Goal: Task Accomplishment & Management: Use online tool/utility

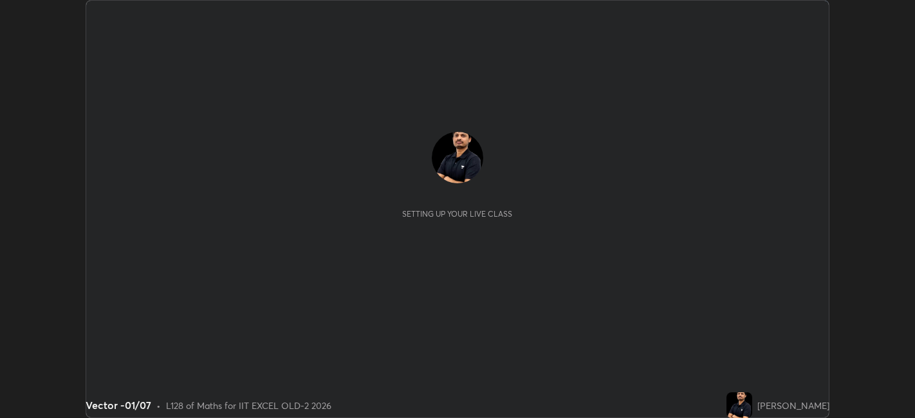
scroll to position [418, 914]
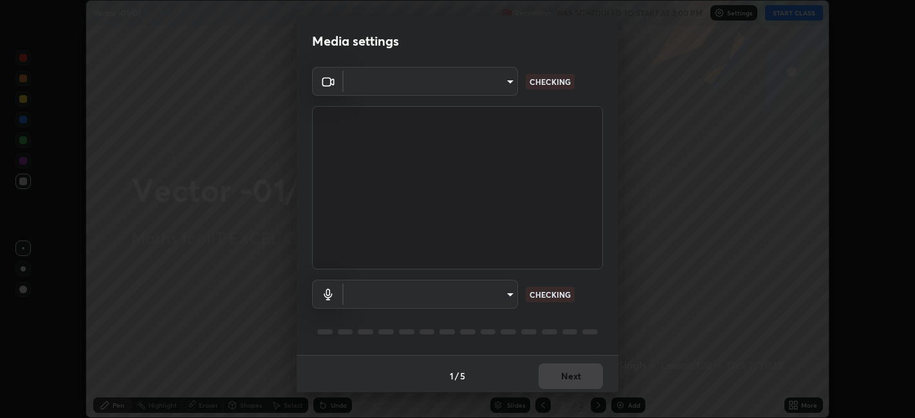
click at [484, 295] on body "Erase all Vector -01/07 Recording WAS SCHEDULED TO START AT 3:00 PM Settings ST…" at bounding box center [457, 209] width 915 height 418
type input "a2c9e0304fea7a197325265949ed38064ec23766b16e4a4df4757bcf8ee53c87"
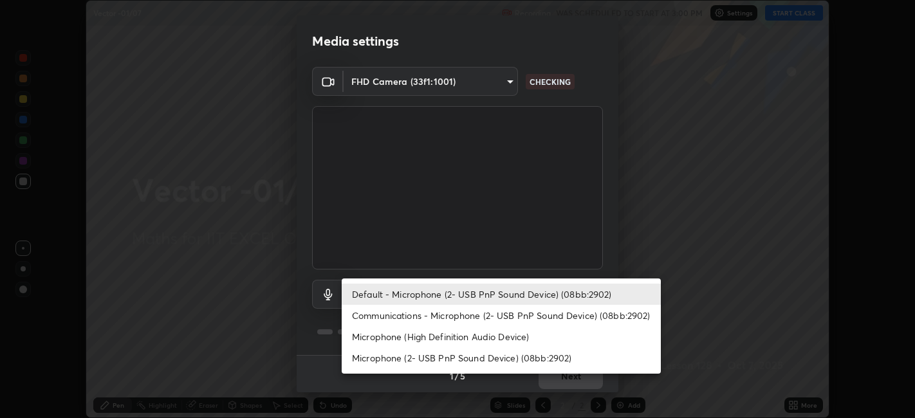
click at [438, 314] on li "Communications - Microphone (2- USB PnP Sound Device) (08bb:2902)" at bounding box center [501, 315] width 319 height 21
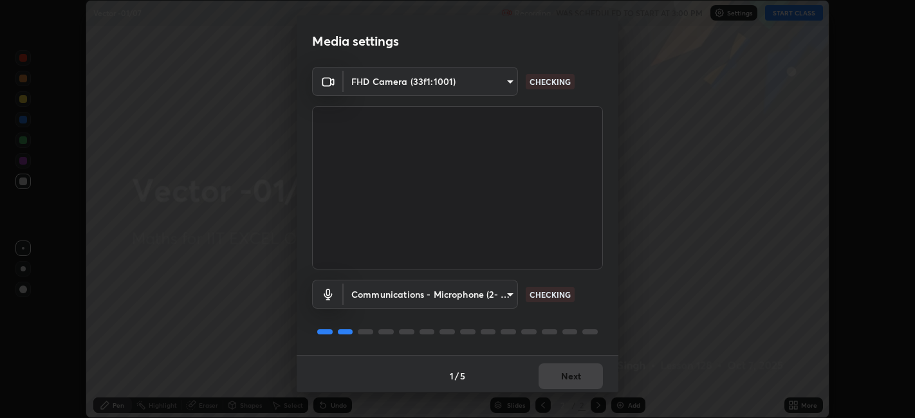
click at [446, 299] on body "Erase all Vector -01/07 Recording WAS SCHEDULED TO START AT 3:00 PM Settings ST…" at bounding box center [457, 209] width 915 height 418
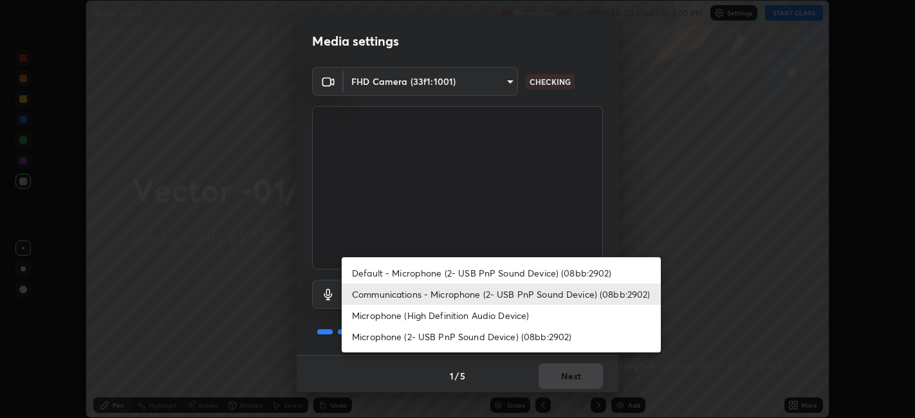
click at [452, 276] on li "Default - Microphone (2- USB PnP Sound Device) (08bb:2902)" at bounding box center [501, 272] width 319 height 21
type input "default"
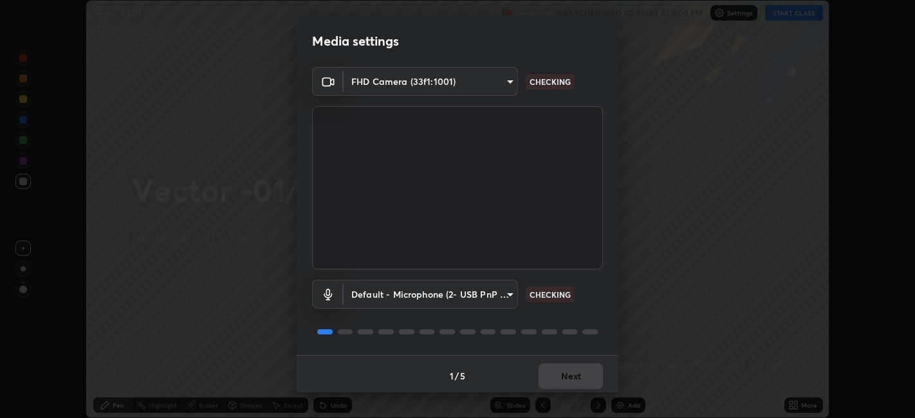
scroll to position [3, 0]
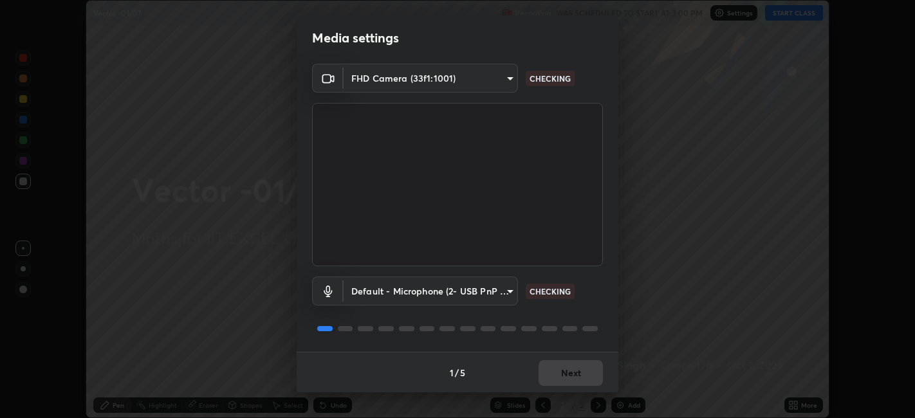
click at [559, 364] on div "1 / 5 Next" at bounding box center [458, 372] width 322 height 41
click at [564, 373] on div "1 / 5 Next" at bounding box center [458, 372] width 322 height 41
click at [567, 372] on div "1 / 5 Next" at bounding box center [458, 372] width 322 height 41
click at [567, 374] on div "1 / 5 Next" at bounding box center [458, 372] width 322 height 41
click at [571, 368] on div "1 / 5 Next" at bounding box center [458, 372] width 322 height 41
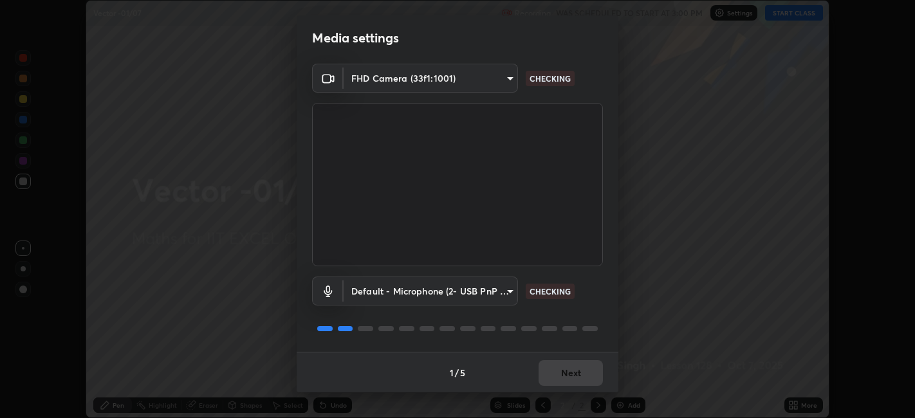
click at [571, 370] on div "1 / 5 Next" at bounding box center [458, 372] width 322 height 41
click at [573, 376] on div "1 / 5 Next" at bounding box center [458, 372] width 322 height 41
click at [573, 373] on div "1 / 5 Next" at bounding box center [458, 372] width 322 height 41
click at [574, 374] on div "1 / 5 Next" at bounding box center [458, 372] width 322 height 41
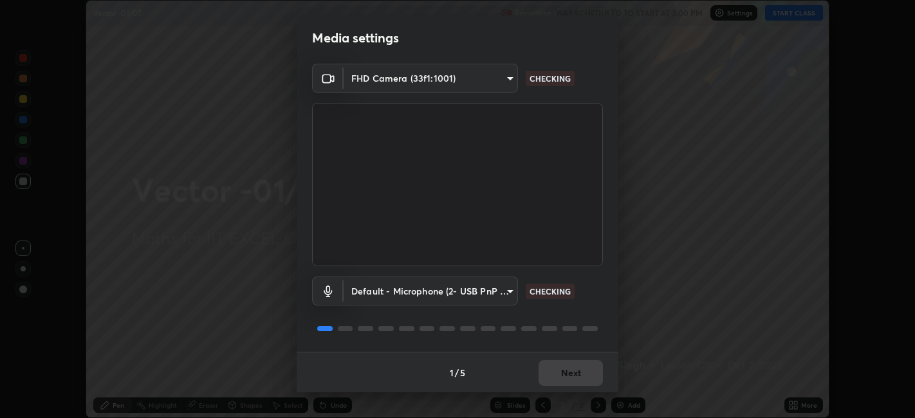
click at [577, 369] on div "1 / 5 Next" at bounding box center [458, 372] width 322 height 41
click at [576, 369] on div "1 / 5 Next" at bounding box center [458, 372] width 322 height 41
click at [574, 364] on div "1 / 5 Next" at bounding box center [458, 372] width 322 height 41
click at [572, 366] on div "1 / 5 Next" at bounding box center [458, 372] width 322 height 41
click at [576, 369] on div "1 / 5 Next" at bounding box center [458, 372] width 322 height 41
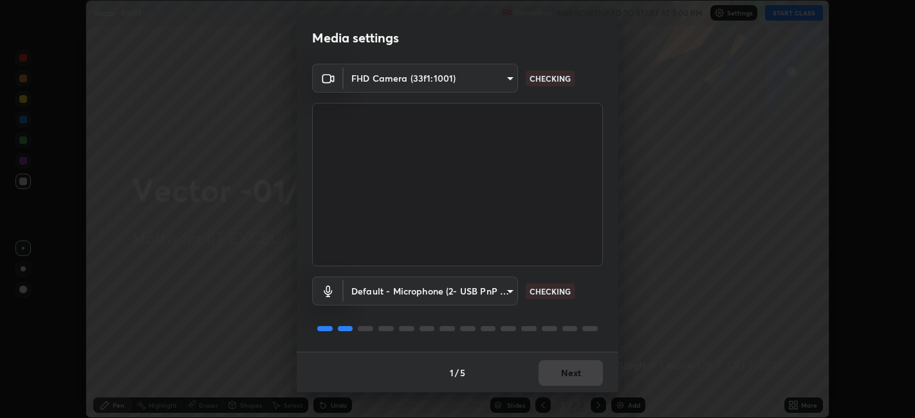
click at [581, 373] on div "1 / 5 Next" at bounding box center [458, 372] width 322 height 41
click at [583, 378] on div "1 / 5 Next" at bounding box center [458, 372] width 322 height 41
click at [583, 380] on div "1 / 5 Next" at bounding box center [458, 372] width 322 height 41
click at [582, 380] on div "1 / 5 Next" at bounding box center [458, 372] width 322 height 41
click at [582, 381] on div "1 / 5 Next" at bounding box center [458, 372] width 322 height 41
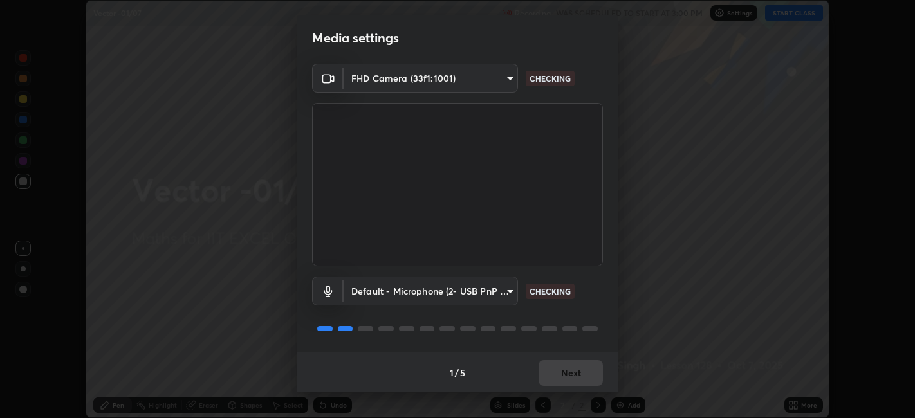
click at [579, 380] on div "1 / 5 Next" at bounding box center [458, 372] width 322 height 41
click at [578, 376] on div "1 / 5 Next" at bounding box center [458, 372] width 322 height 41
click at [582, 376] on div "1 / 5 Next" at bounding box center [458, 372] width 322 height 41
click at [582, 374] on div "1 / 5 Next" at bounding box center [458, 372] width 322 height 41
click at [580, 374] on div "1 / 5 Next" at bounding box center [458, 372] width 322 height 41
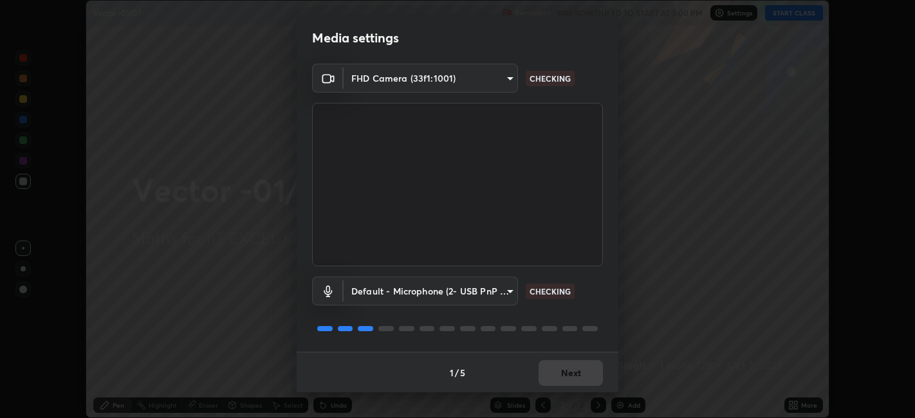
click at [583, 376] on button "Next" at bounding box center [570, 373] width 64 height 26
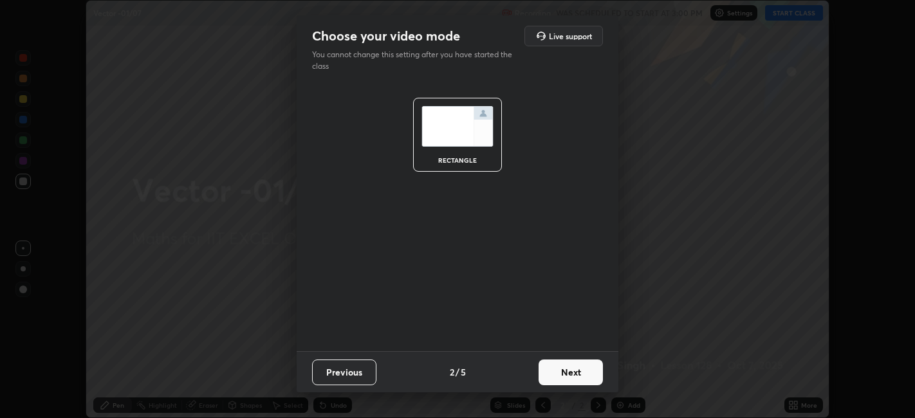
scroll to position [0, 0]
click at [583, 378] on button "Next" at bounding box center [570, 373] width 64 height 26
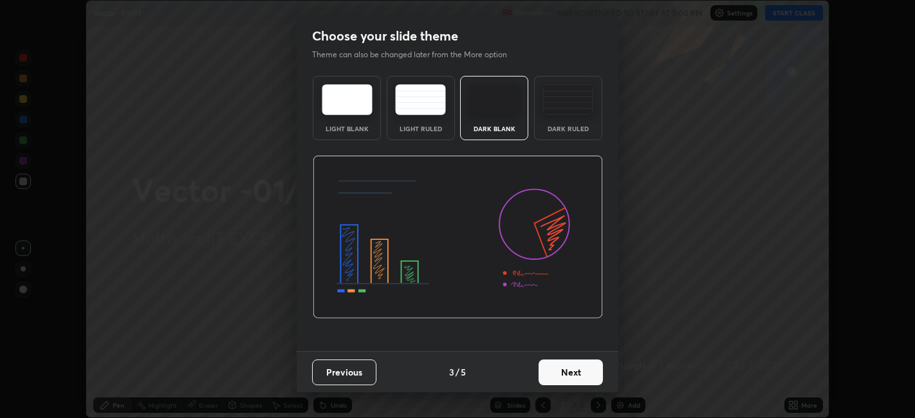
click at [585, 376] on button "Next" at bounding box center [570, 373] width 64 height 26
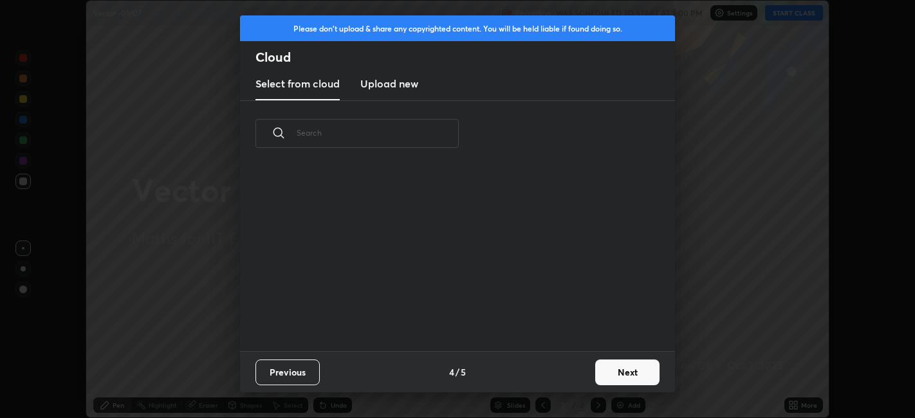
click at [597, 375] on button "Next" at bounding box center [627, 373] width 64 height 26
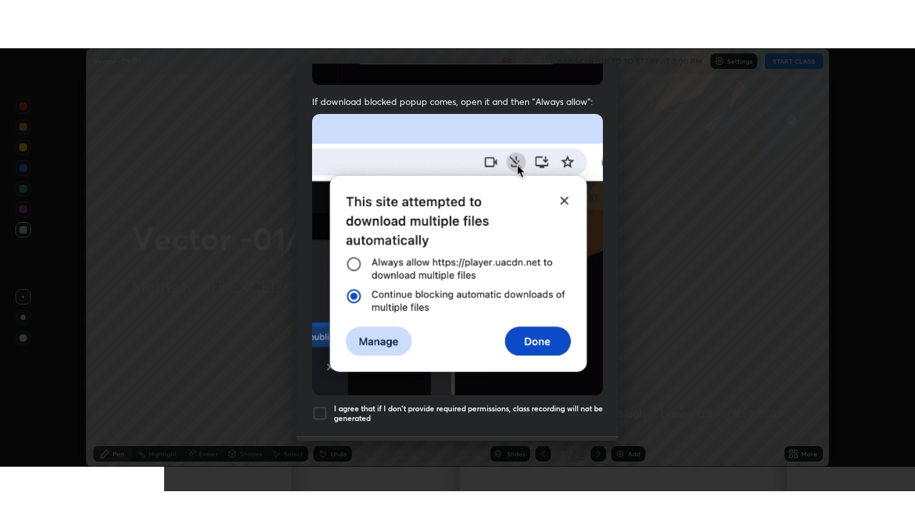
scroll to position [266, 0]
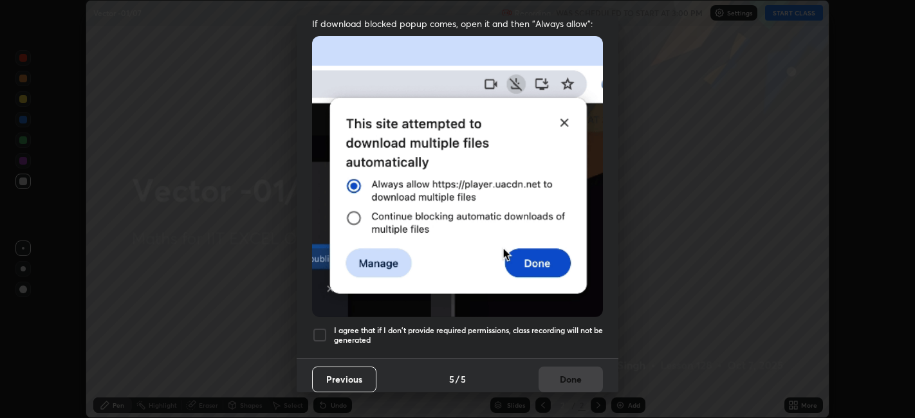
click at [327, 327] on div "I agree that if I don't provide required permissions, class recording will not …" at bounding box center [457, 334] width 291 height 15
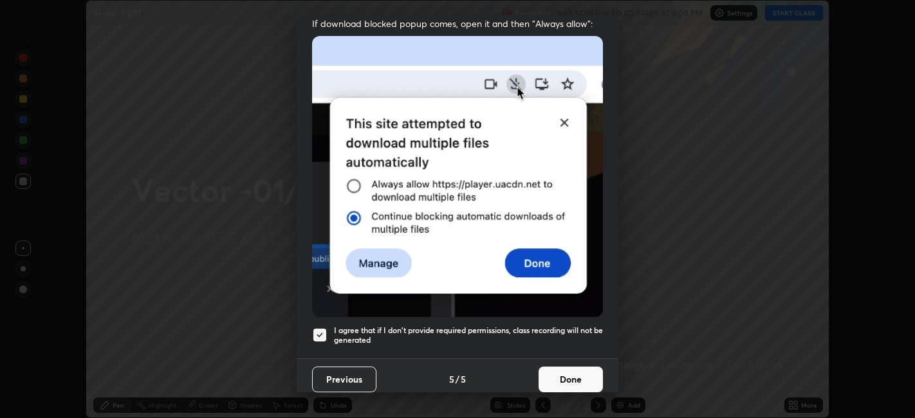
click at [566, 376] on button "Done" at bounding box center [570, 380] width 64 height 26
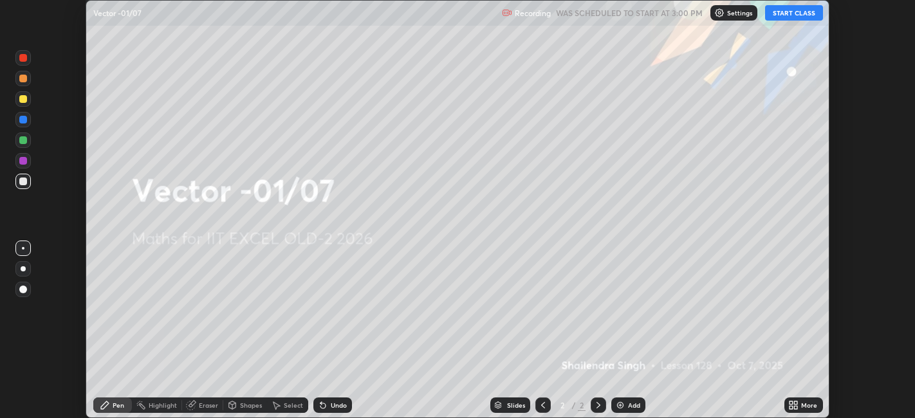
click at [796, 410] on div "More" at bounding box center [803, 405] width 39 height 15
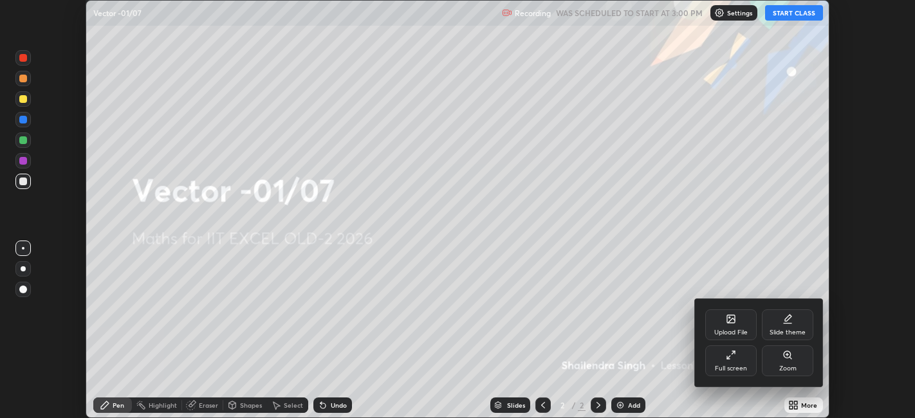
click at [737, 363] on div "Full screen" at bounding box center [730, 360] width 51 height 31
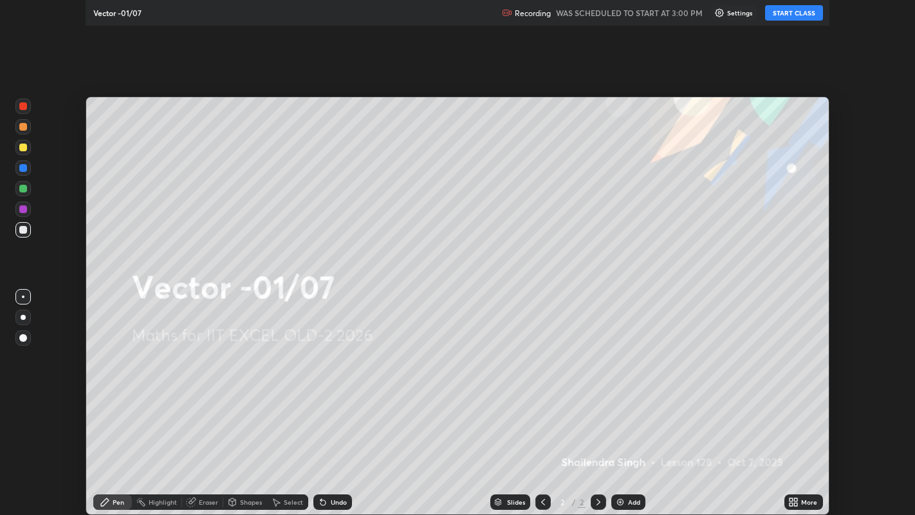
scroll to position [515, 915]
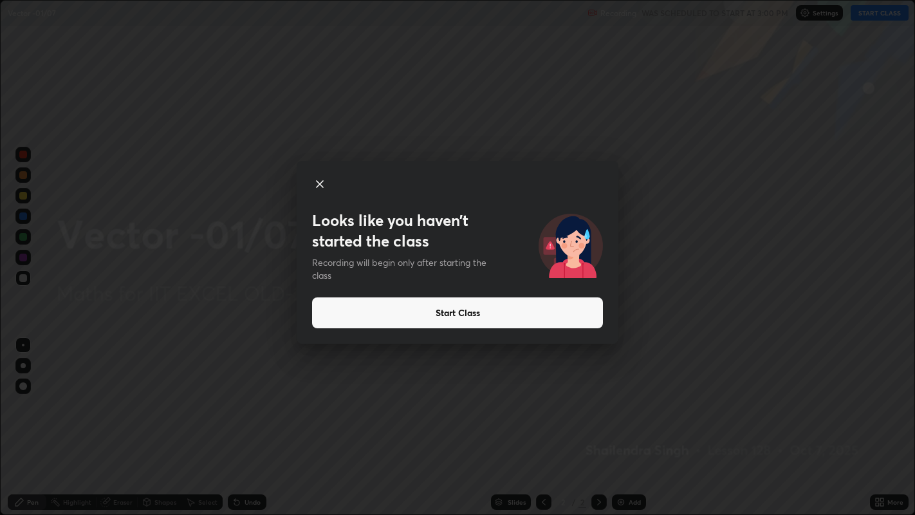
click at [484, 307] on button "Start Class" at bounding box center [457, 312] width 291 height 31
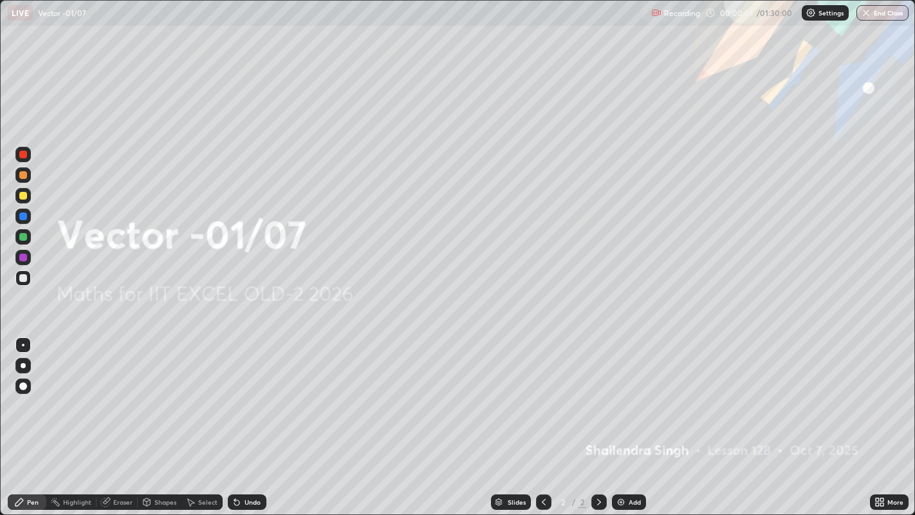
click at [877, 417] on icon at bounding box center [876, 499] width 3 height 3
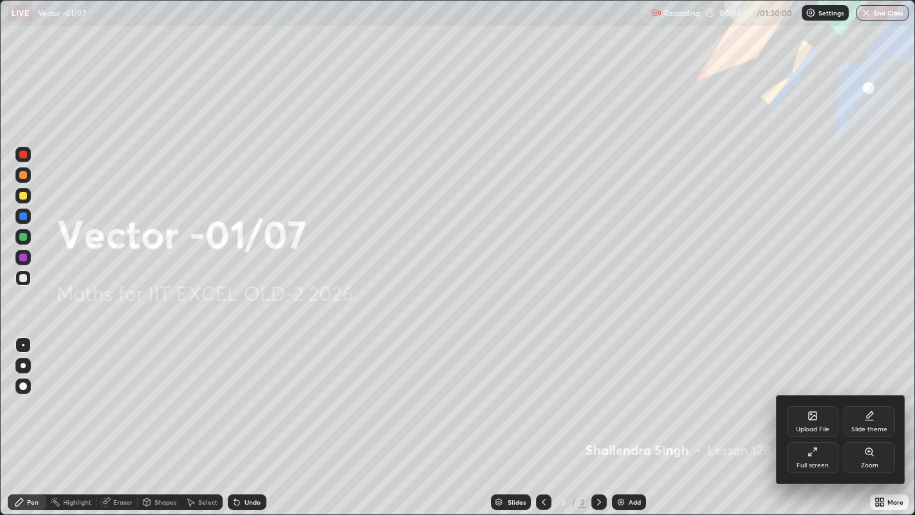
click at [808, 417] on div "Upload File" at bounding box center [812, 429] width 33 height 6
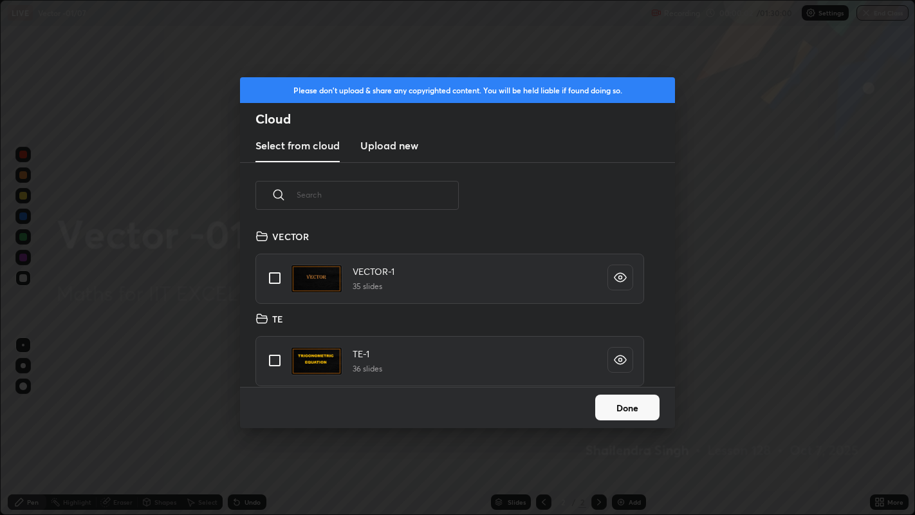
scroll to position [158, 413]
click at [273, 277] on input "grid" at bounding box center [274, 277] width 27 height 27
checkbox input "true"
click at [616, 408] on button "Done" at bounding box center [627, 407] width 64 height 26
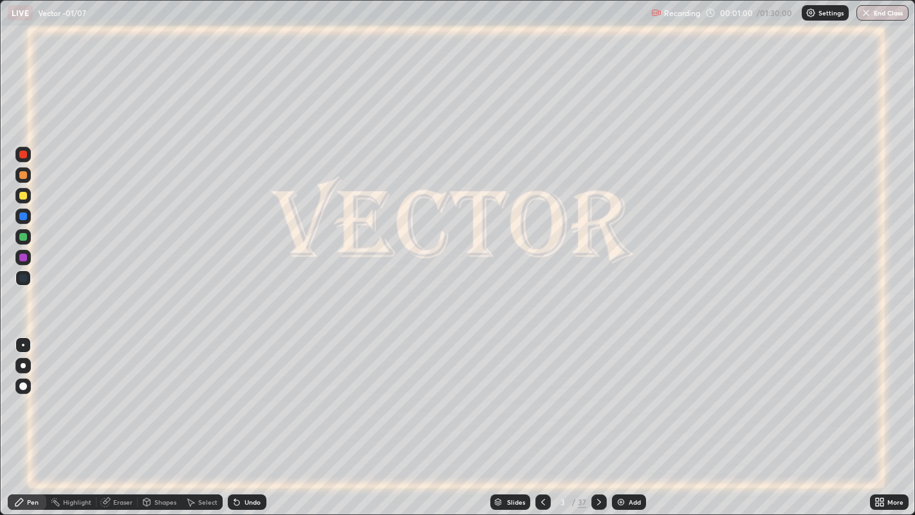
click at [597, 417] on icon at bounding box center [599, 502] width 4 height 6
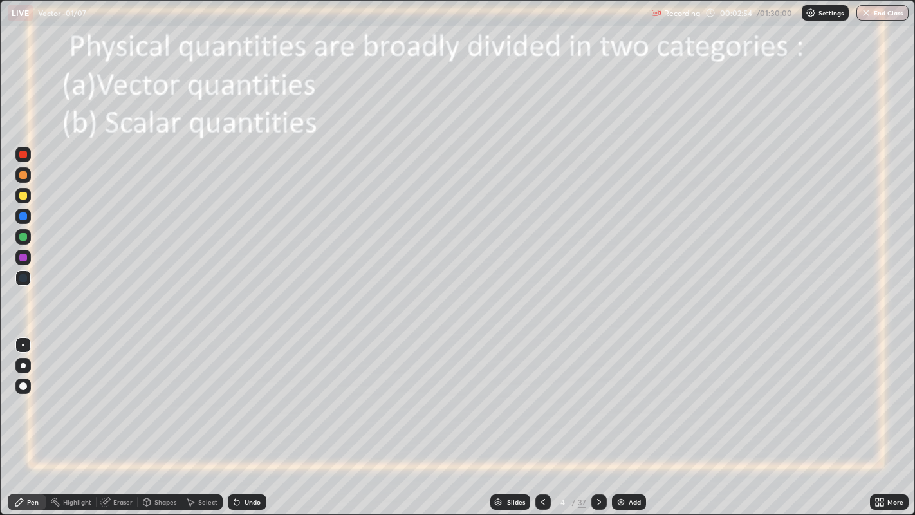
click at [598, 417] on icon at bounding box center [599, 502] width 10 height 10
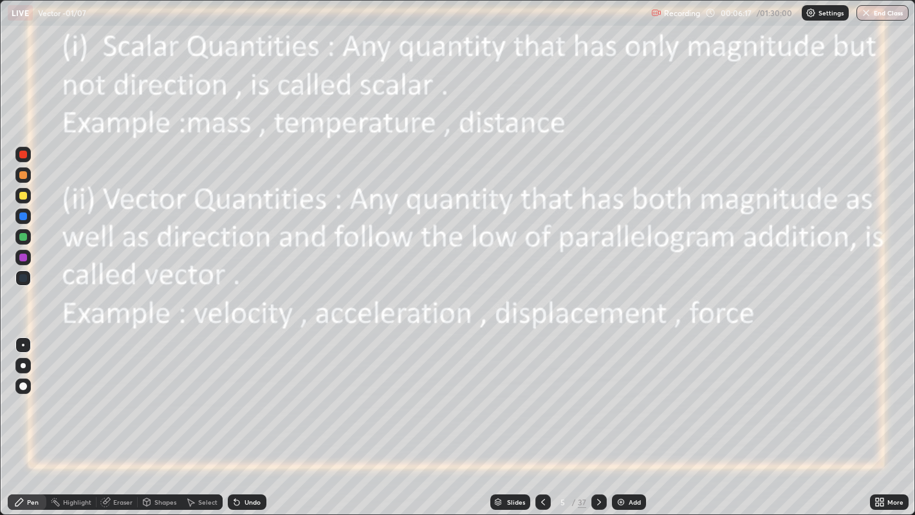
click at [244, 417] on div "Undo" at bounding box center [252, 502] width 16 height 6
click at [24, 257] on div at bounding box center [23, 257] width 8 height 8
click at [603, 417] on div at bounding box center [598, 501] width 15 height 15
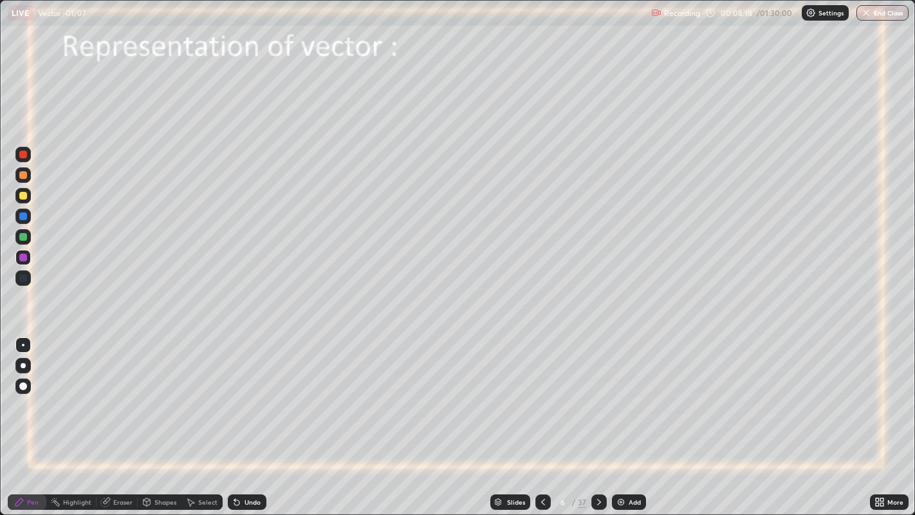
click at [23, 236] on div at bounding box center [23, 237] width 8 height 8
click at [598, 417] on icon at bounding box center [599, 502] width 10 height 10
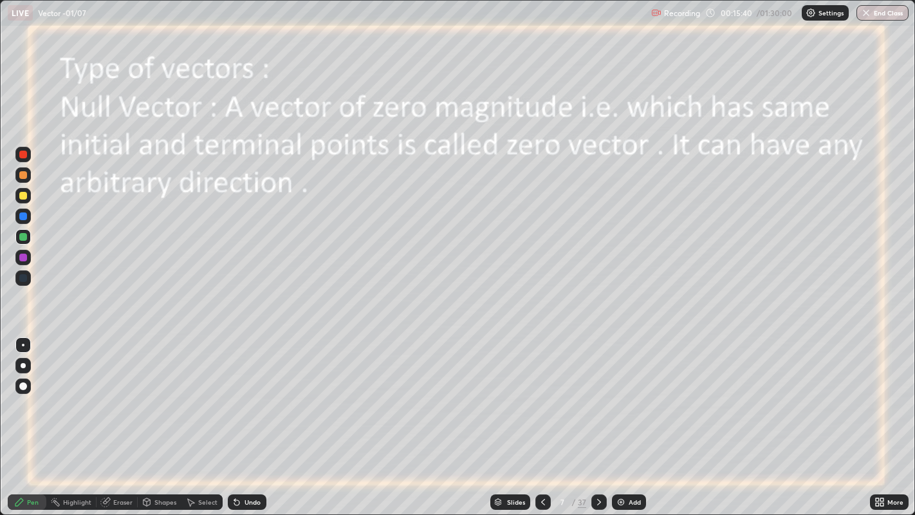
click at [597, 417] on icon at bounding box center [599, 502] width 4 height 6
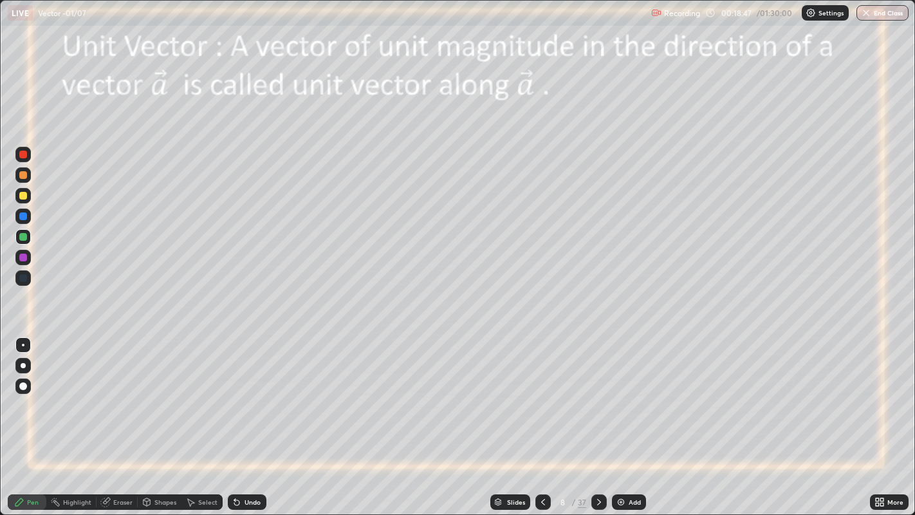
click at [598, 417] on icon at bounding box center [599, 502] width 10 height 10
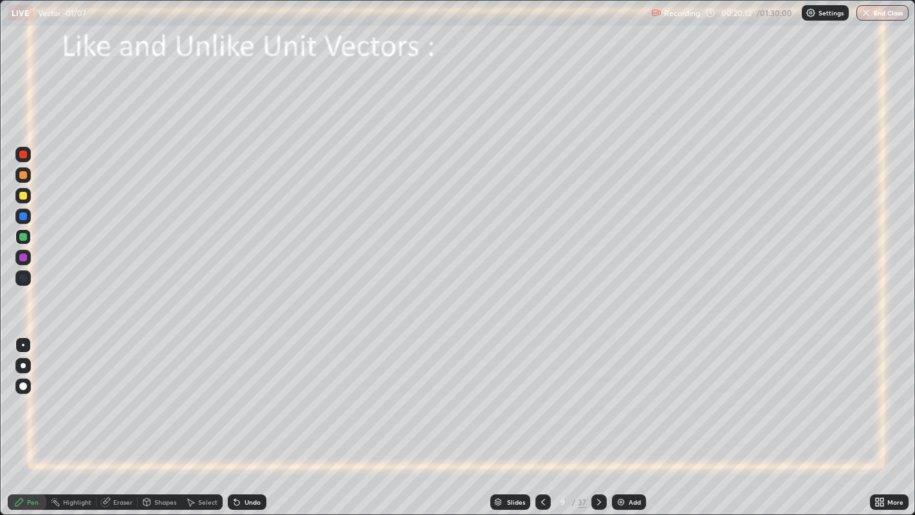
click at [241, 417] on div "Undo" at bounding box center [247, 501] width 39 height 15
click at [597, 417] on icon at bounding box center [599, 502] width 10 height 10
click at [599, 417] on icon at bounding box center [599, 502] width 10 height 10
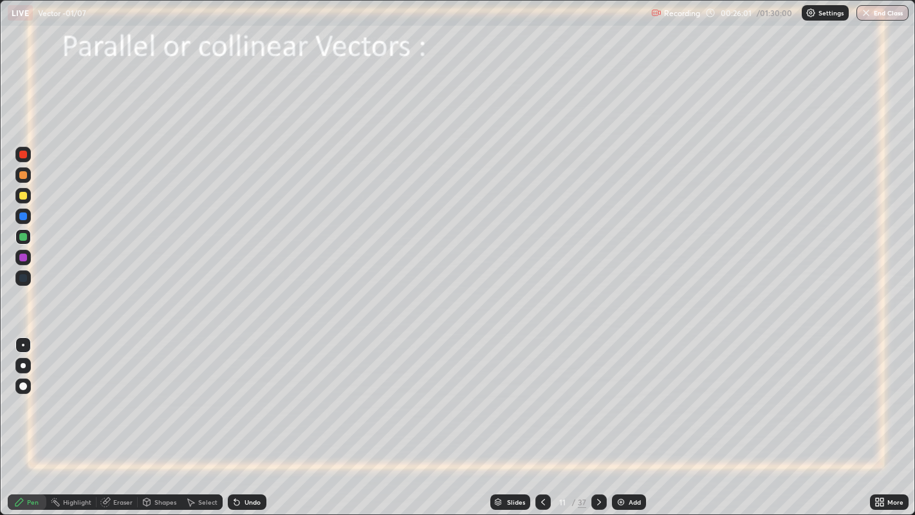
click at [26, 216] on div at bounding box center [23, 216] width 8 height 8
click at [255, 417] on div "Undo" at bounding box center [252, 502] width 16 height 6
click at [598, 417] on icon at bounding box center [599, 502] width 10 height 10
click at [597, 417] on icon at bounding box center [599, 502] width 10 height 10
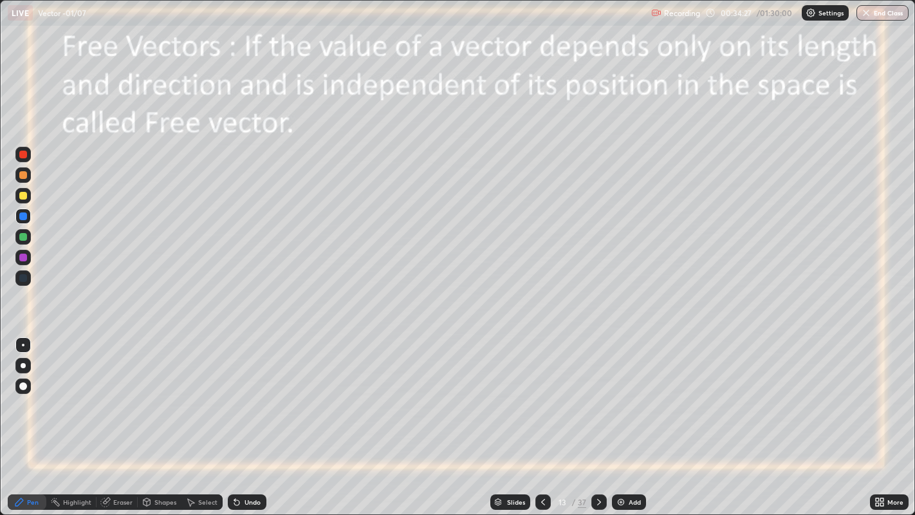
click at [598, 417] on icon at bounding box center [599, 502] width 10 height 10
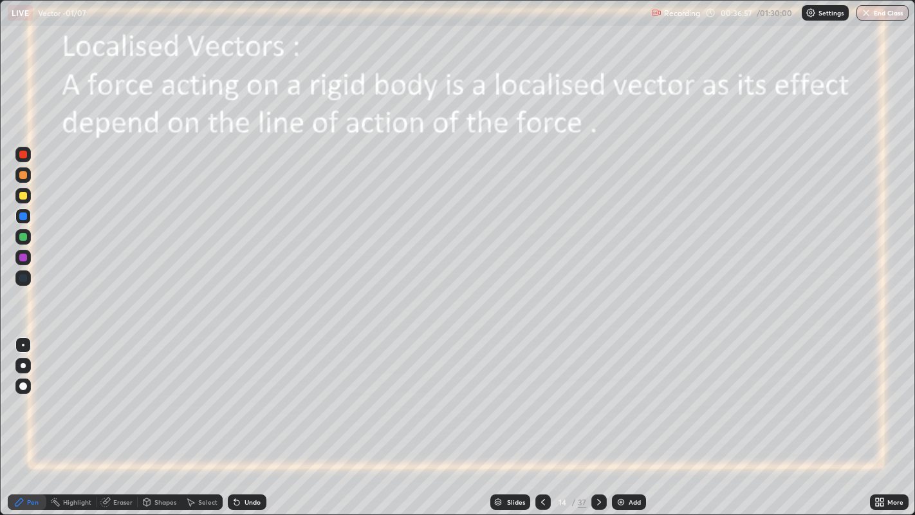
click at [598, 417] on icon at bounding box center [599, 502] width 10 height 10
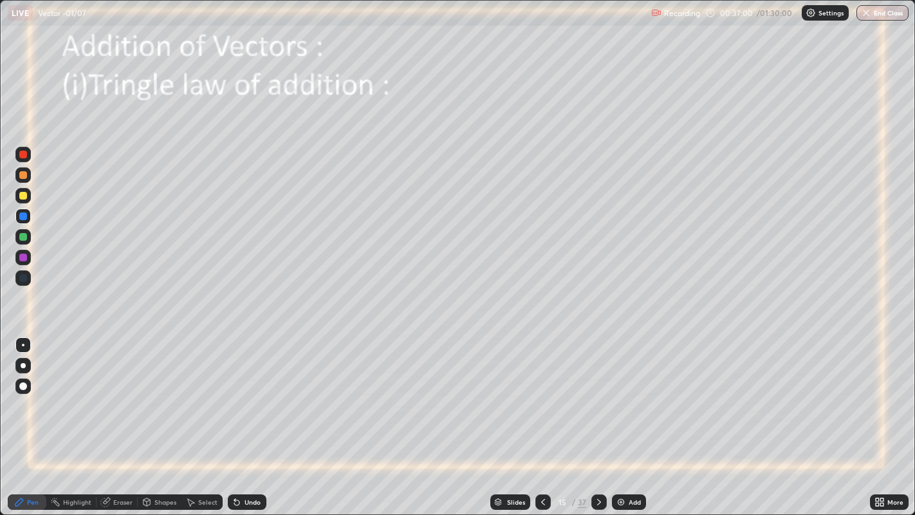
click at [26, 239] on div at bounding box center [23, 237] width 8 height 8
click at [22, 259] on div at bounding box center [23, 257] width 8 height 8
click at [600, 417] on icon at bounding box center [599, 502] width 10 height 10
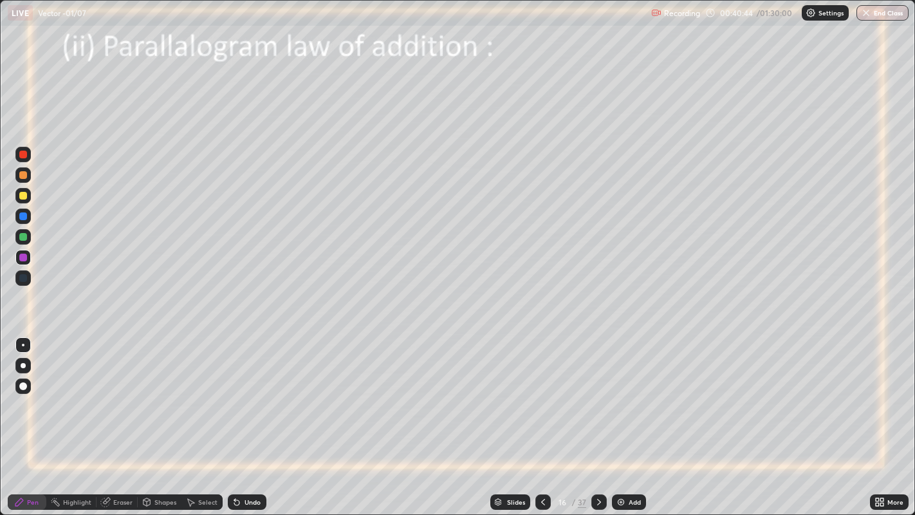
click at [22, 196] on div at bounding box center [23, 196] width 8 height 8
click at [19, 236] on div at bounding box center [23, 237] width 8 height 8
click at [23, 214] on div at bounding box center [23, 216] width 8 height 8
click at [21, 194] on div at bounding box center [23, 196] width 8 height 8
click at [19, 155] on div at bounding box center [23, 155] width 8 height 8
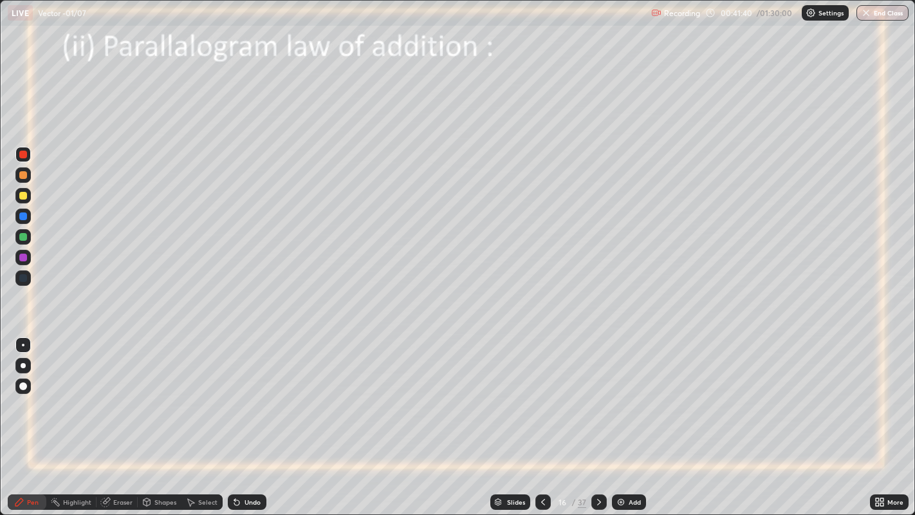
click at [22, 236] on div at bounding box center [23, 237] width 8 height 8
click at [598, 417] on icon at bounding box center [599, 502] width 4 height 6
click at [23, 198] on div at bounding box center [23, 196] width 8 height 8
click at [240, 417] on icon at bounding box center [237, 502] width 10 height 10
click at [598, 417] on icon at bounding box center [599, 502] width 10 height 10
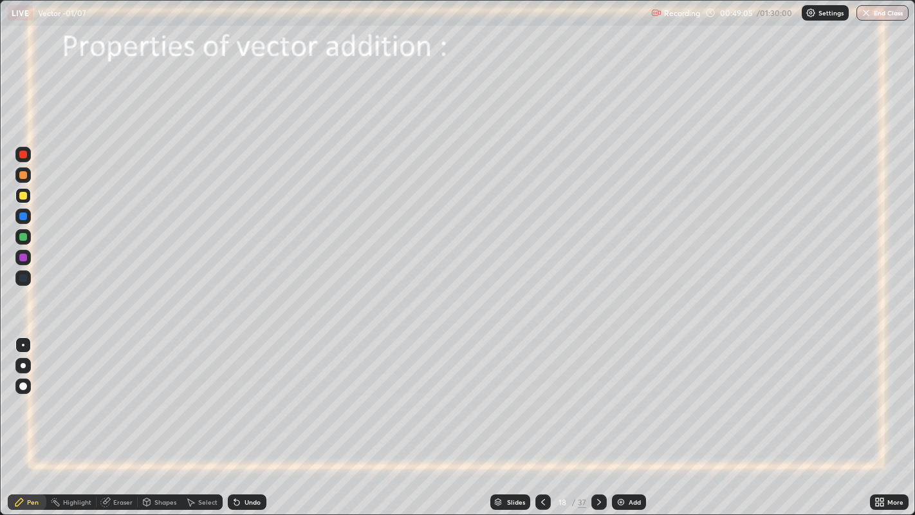
click at [600, 417] on icon at bounding box center [599, 502] width 10 height 10
click at [254, 417] on div "Undo" at bounding box center [252, 502] width 16 height 6
click at [243, 417] on div "Undo" at bounding box center [247, 501] width 39 height 15
click at [249, 417] on div "Undo" at bounding box center [247, 501] width 39 height 15
click at [24, 236] on div at bounding box center [23, 237] width 8 height 8
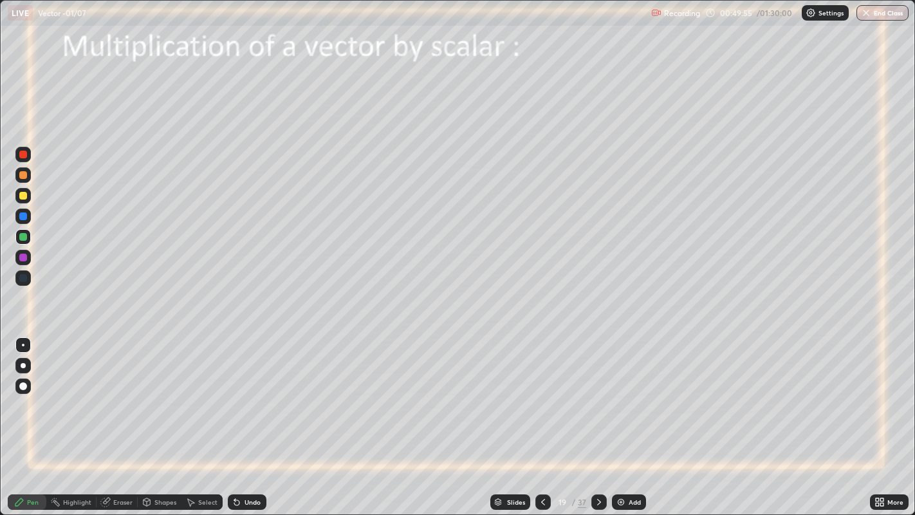
click at [234, 417] on icon at bounding box center [234, 499] width 1 height 1
click at [235, 417] on icon at bounding box center [236, 502] width 5 height 5
click at [598, 417] on icon at bounding box center [599, 502] width 4 height 6
click at [22, 195] on div at bounding box center [23, 196] width 8 height 8
click at [241, 417] on div "Undo" at bounding box center [247, 501] width 39 height 15
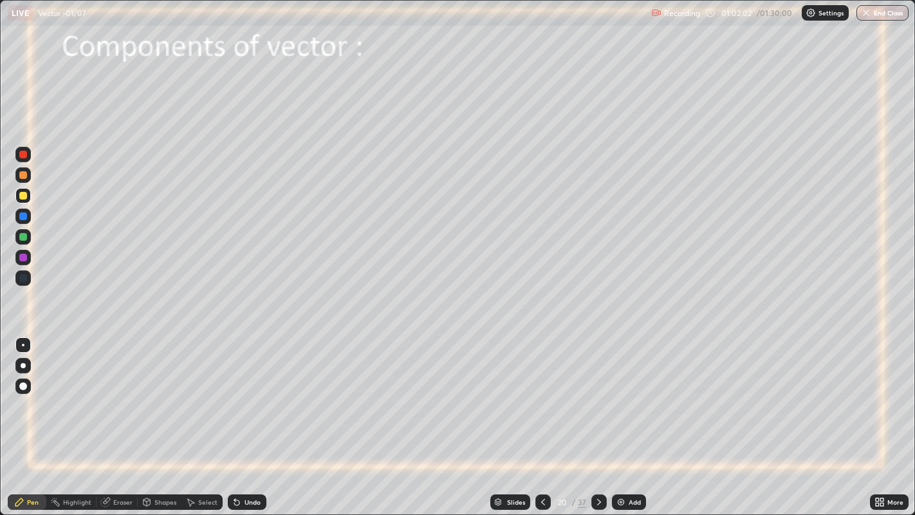
click at [621, 417] on img at bounding box center [621, 502] width 10 height 10
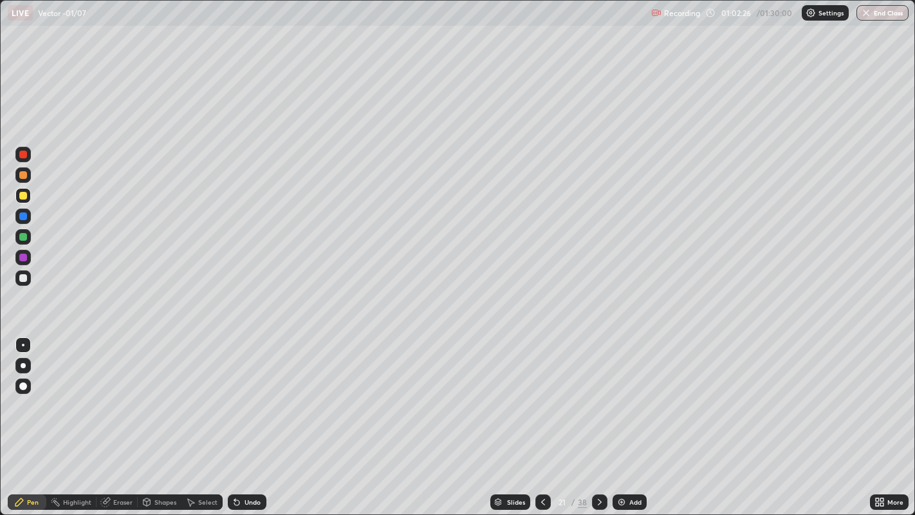
click at [121, 417] on div "Eraser" at bounding box center [122, 502] width 19 height 6
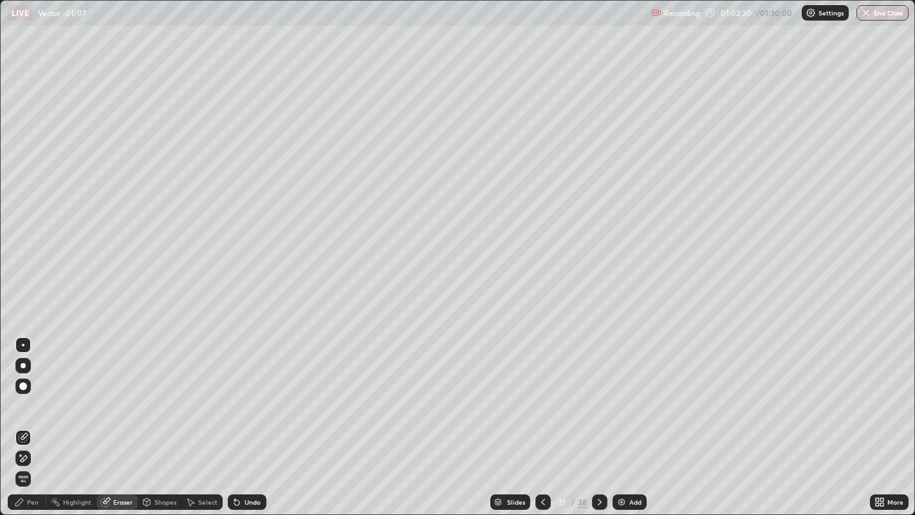
click at [30, 417] on div "Pen" at bounding box center [33, 502] width 12 height 6
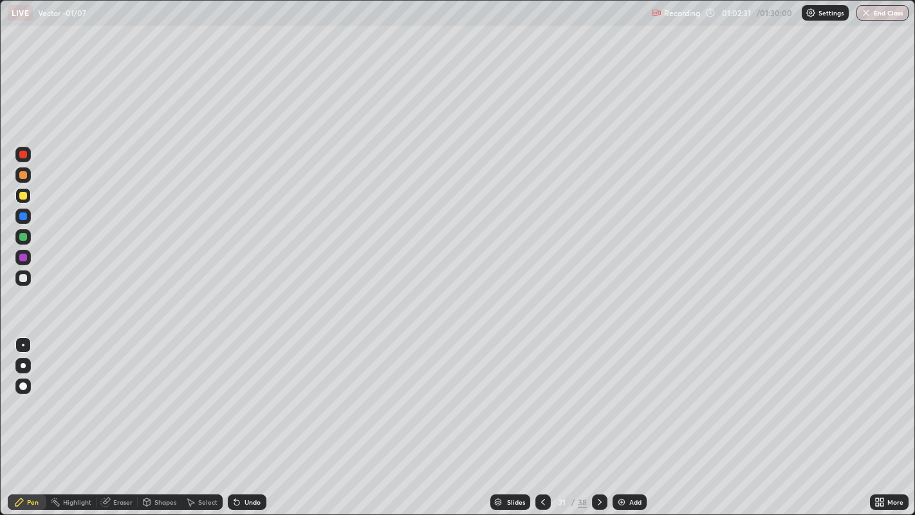
click at [25, 256] on div at bounding box center [23, 257] width 8 height 8
click at [26, 275] on div at bounding box center [22, 277] width 15 height 15
click at [23, 239] on div at bounding box center [23, 237] width 8 height 8
click at [25, 156] on div at bounding box center [23, 155] width 8 height 8
click at [619, 417] on img at bounding box center [621, 502] width 10 height 10
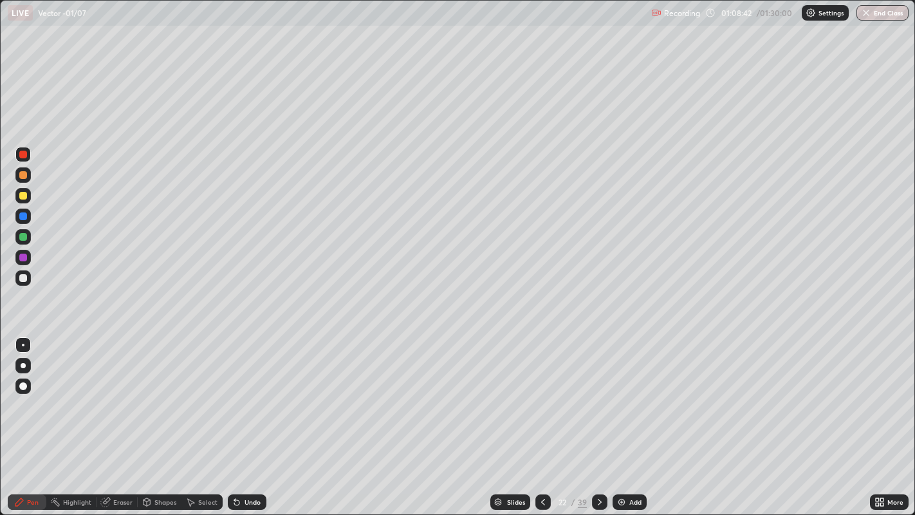
click at [23, 217] on div at bounding box center [23, 216] width 8 height 8
click at [233, 417] on icon at bounding box center [237, 502] width 10 height 10
click at [234, 417] on icon at bounding box center [234, 499] width 1 height 1
click at [541, 417] on icon at bounding box center [543, 502] width 4 height 6
click at [598, 417] on icon at bounding box center [599, 502] width 10 height 10
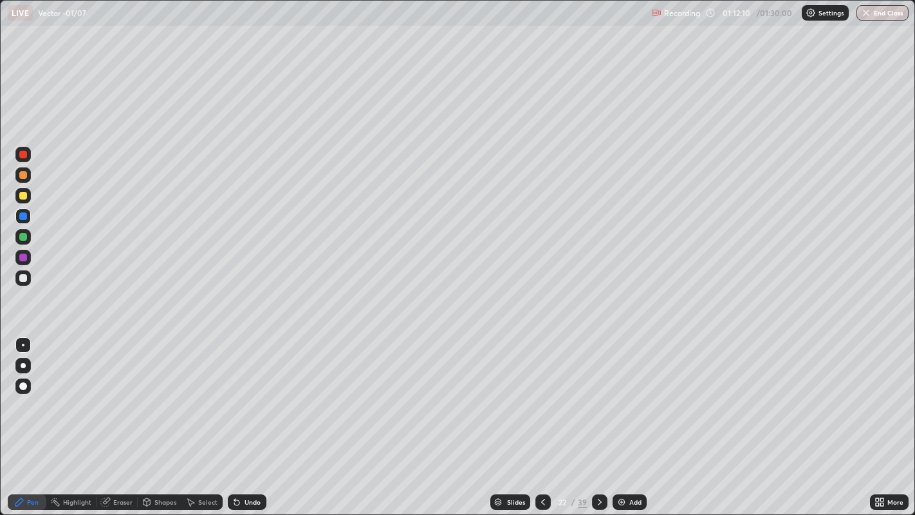
click at [542, 417] on icon at bounding box center [543, 502] width 4 height 6
click at [622, 417] on img at bounding box center [621, 502] width 10 height 10
click at [24, 257] on div at bounding box center [23, 257] width 8 height 8
click at [23, 277] on div at bounding box center [23, 278] width 8 height 8
click at [29, 256] on div at bounding box center [22, 257] width 15 height 15
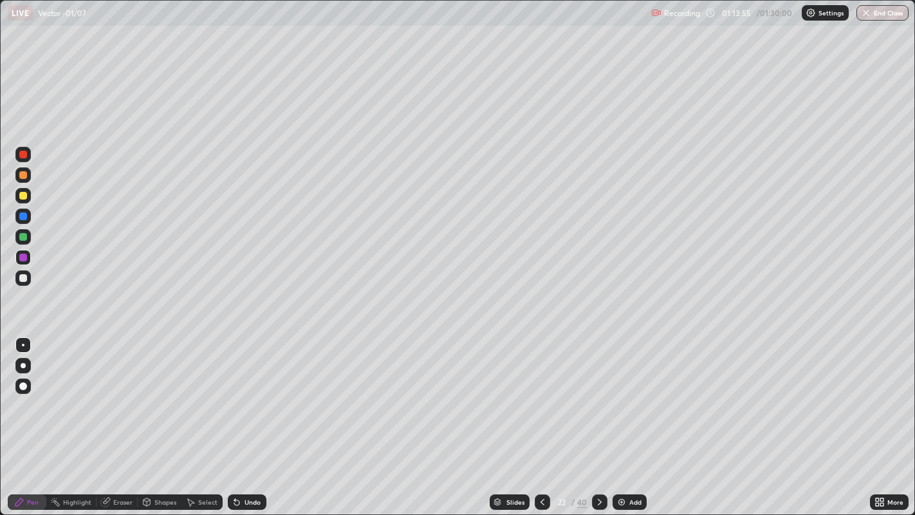
click at [541, 417] on icon at bounding box center [542, 502] width 10 height 10
click at [598, 417] on icon at bounding box center [600, 502] width 4 height 6
click at [244, 417] on div "Undo" at bounding box center [252, 502] width 16 height 6
click at [253, 417] on div "Undo" at bounding box center [252, 502] width 16 height 6
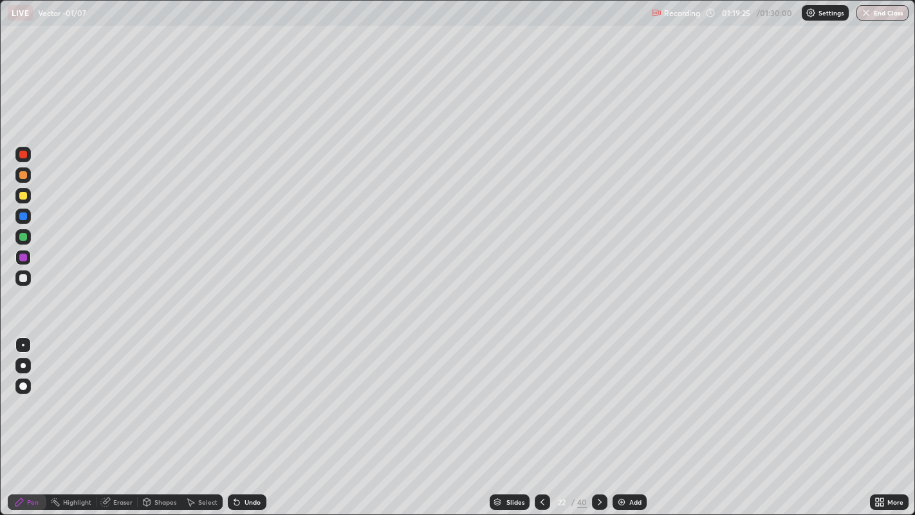
click at [252, 417] on div "Undo" at bounding box center [252, 502] width 16 height 6
click at [251, 417] on div "Undo" at bounding box center [252, 502] width 16 height 6
click at [621, 417] on img at bounding box center [621, 502] width 10 height 10
click at [542, 417] on icon at bounding box center [543, 502] width 10 height 10
click at [597, 417] on icon at bounding box center [599, 502] width 10 height 10
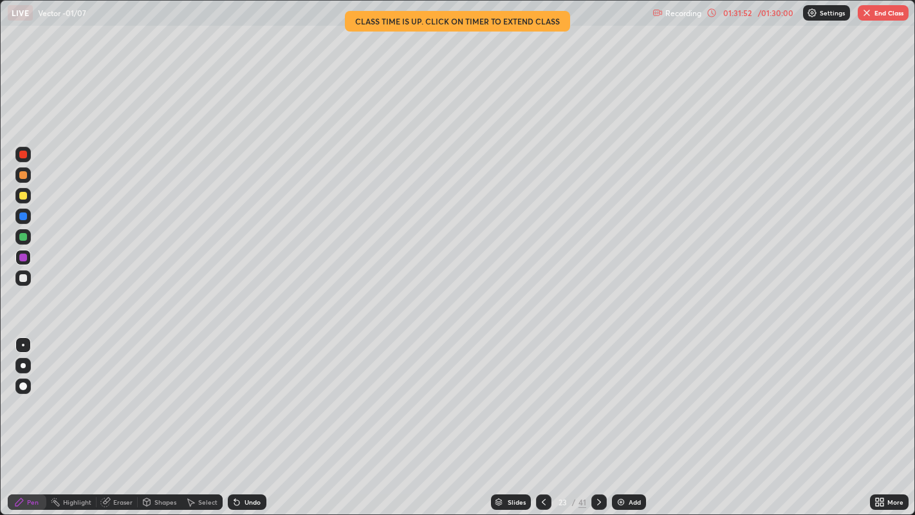
click at [880, 18] on button "End Class" at bounding box center [882, 12] width 51 height 15
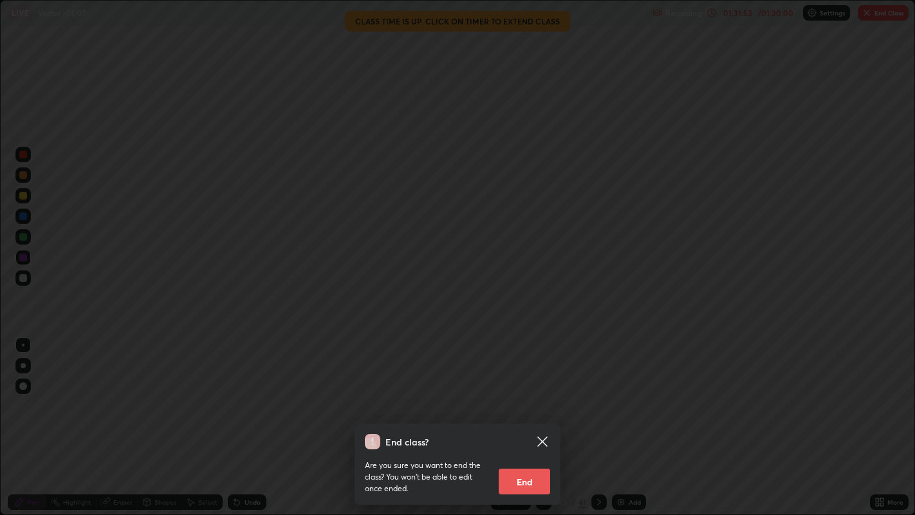
click at [533, 417] on button "End" at bounding box center [524, 481] width 51 height 26
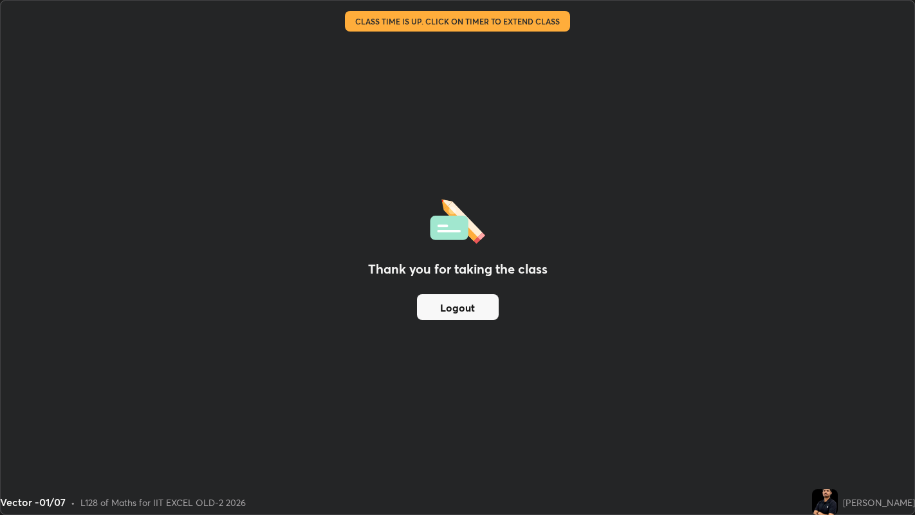
click at [451, 309] on button "Logout" at bounding box center [458, 307] width 82 height 26
